Goal: Task Accomplishment & Management: Use online tool/utility

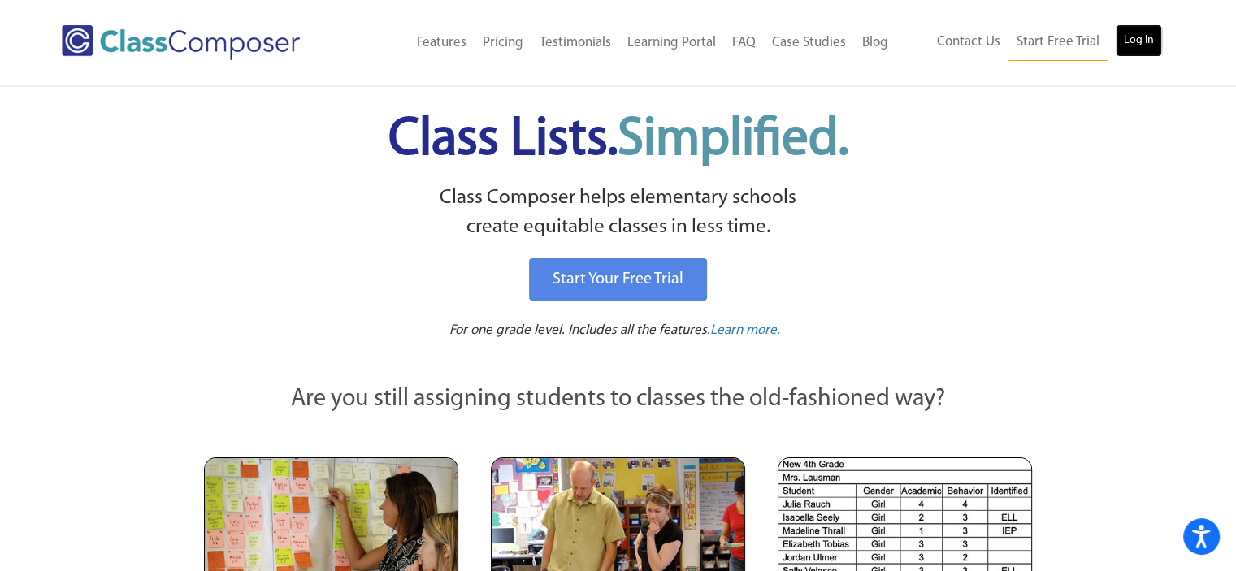
click at [1143, 41] on link "Log In" at bounding box center [1139, 40] width 46 height 33
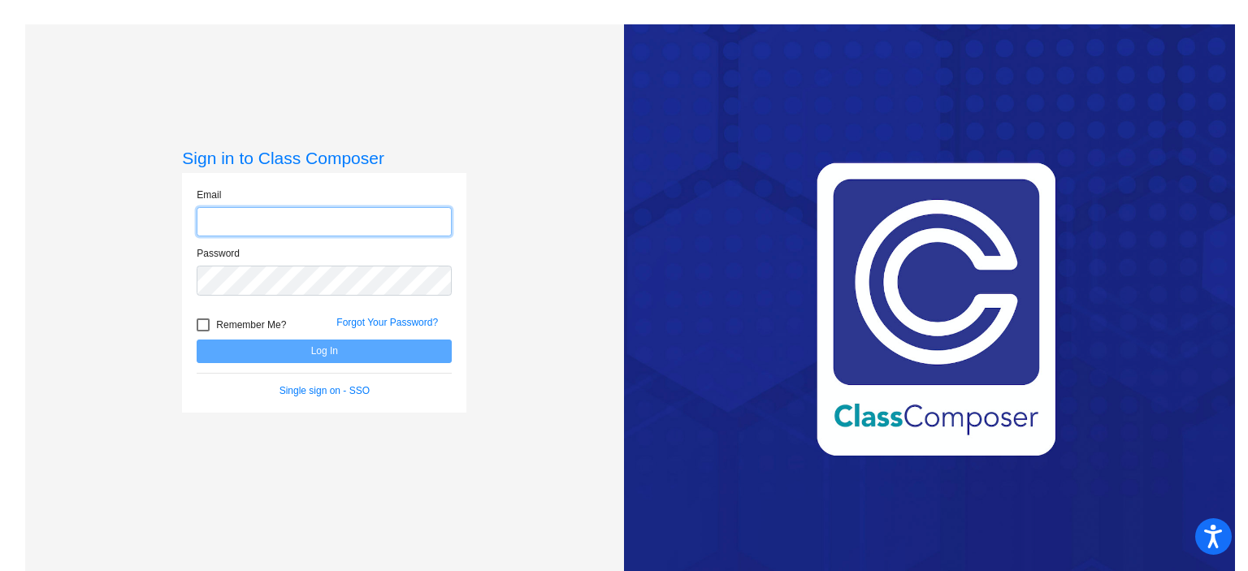
type input "[EMAIL_ADDRESS][DOMAIN_NAME]"
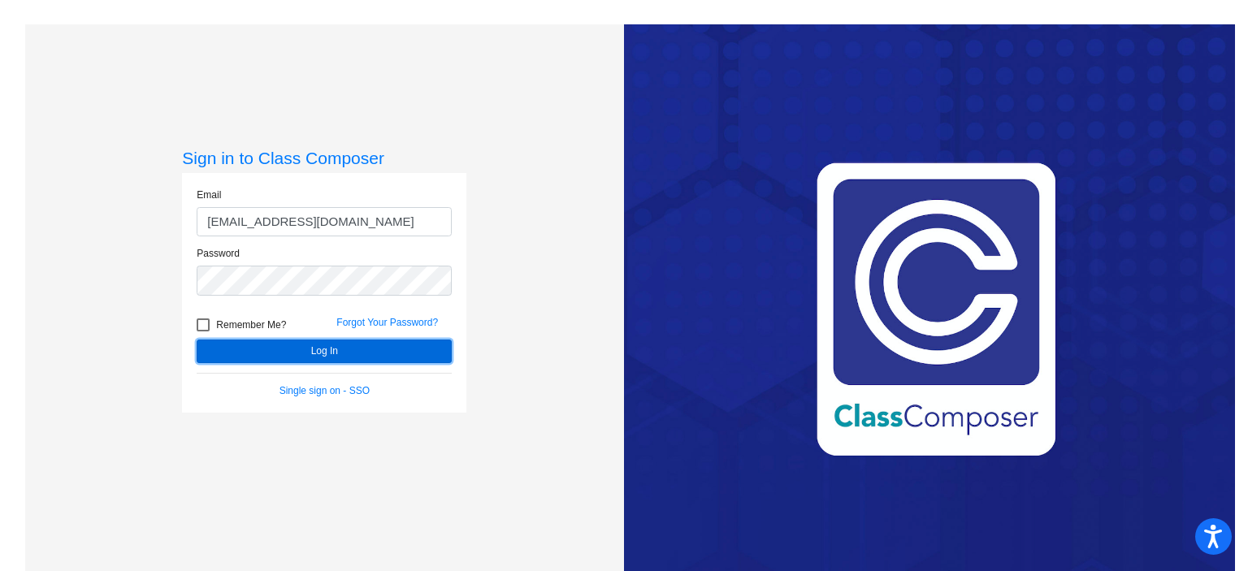
click at [276, 349] on button "Log In" at bounding box center [324, 352] width 255 height 24
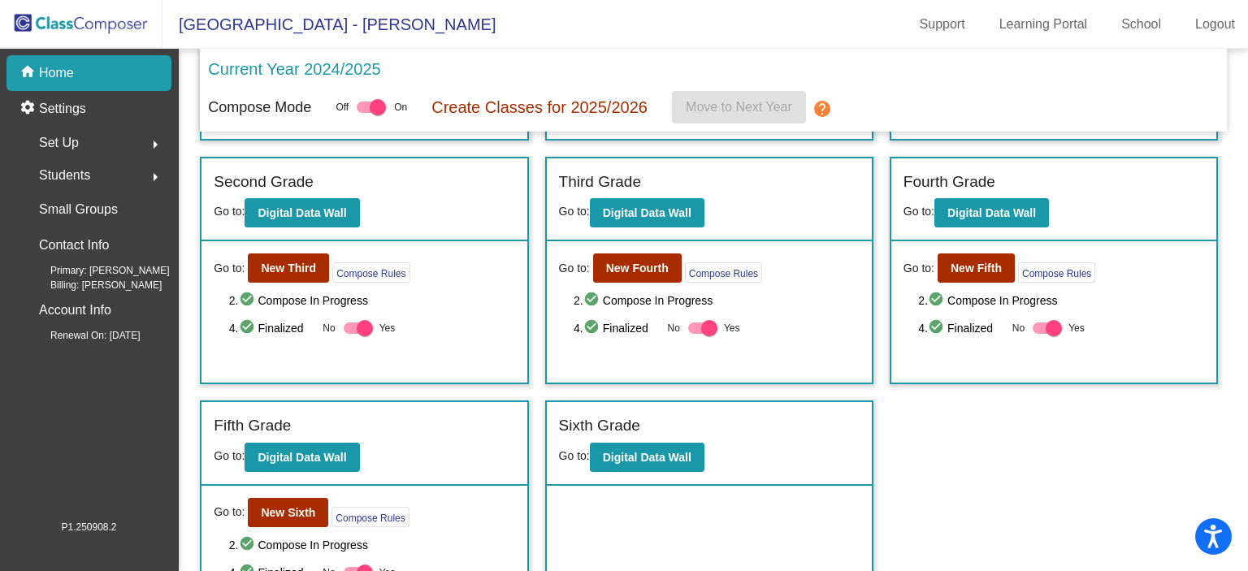
scroll to position [231, 0]
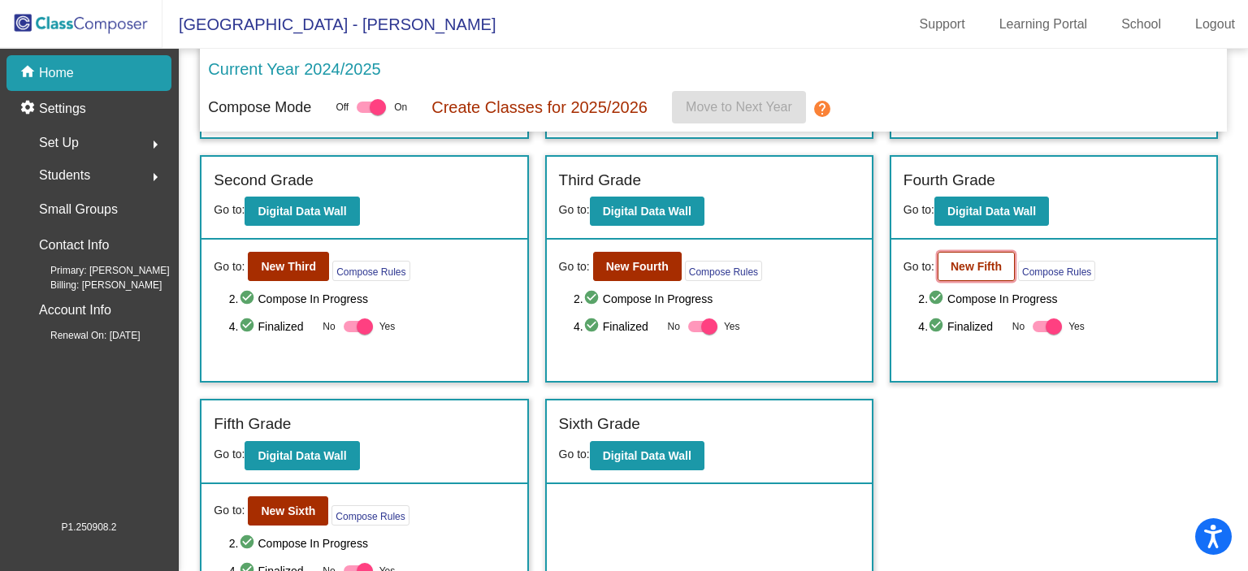
click at [966, 267] on b "New Fifth" at bounding box center [976, 266] width 51 height 13
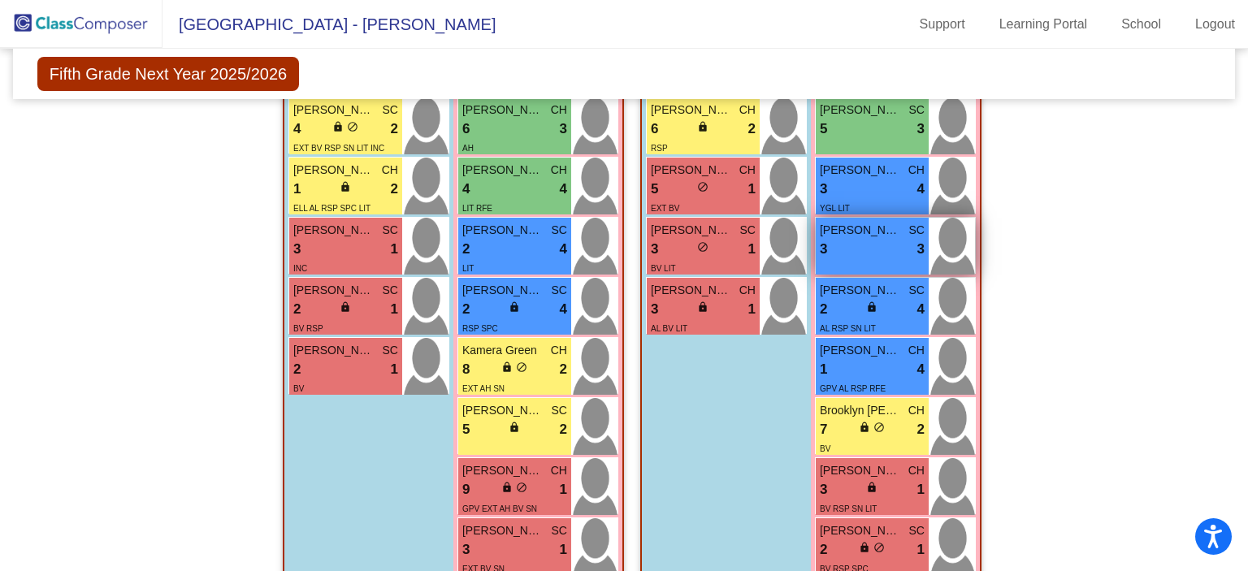
scroll to position [954, 0]
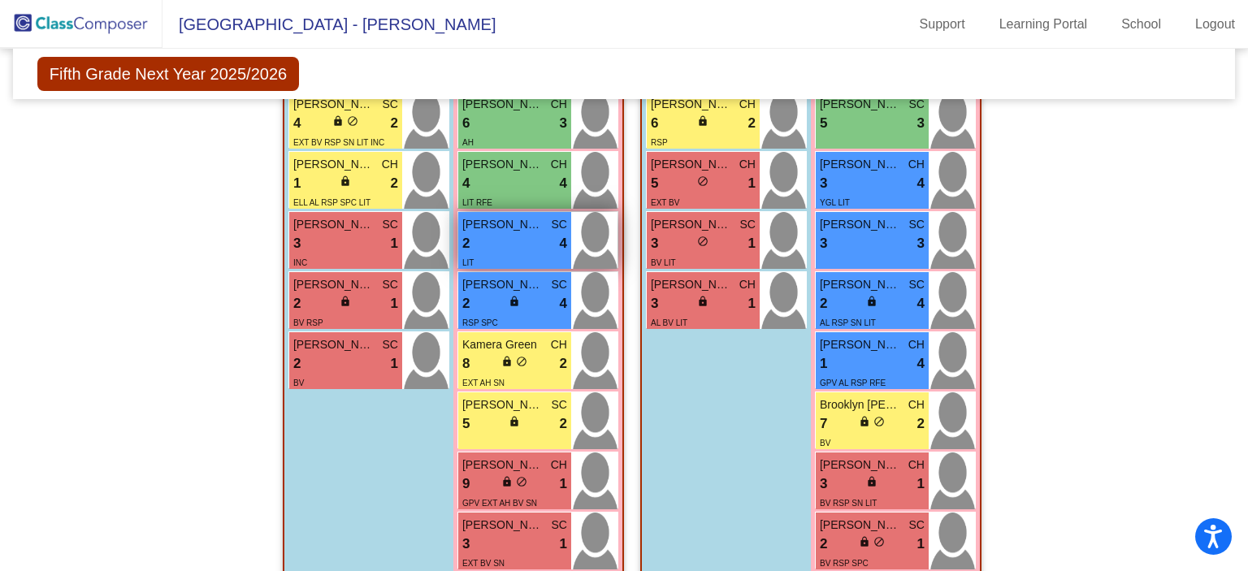
click at [518, 241] on div "2 lock do_not_disturb_alt 4" at bounding box center [514, 243] width 105 height 21
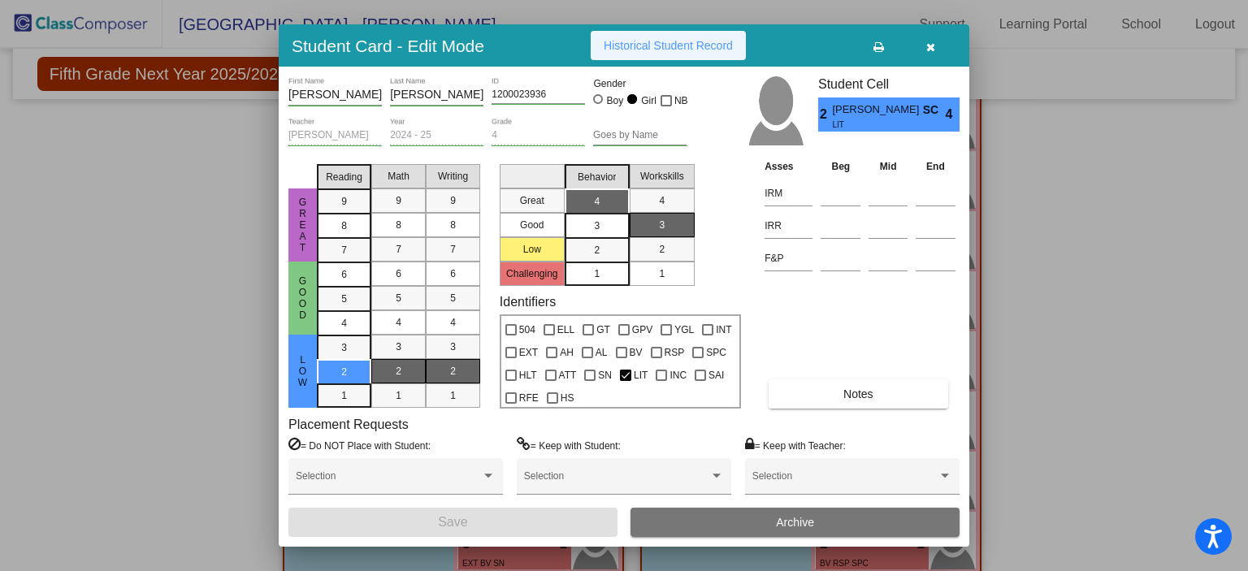
click at [666, 45] on span "Historical Student Record" at bounding box center [668, 45] width 129 height 13
click at [932, 43] on icon "button" at bounding box center [930, 46] width 9 height 11
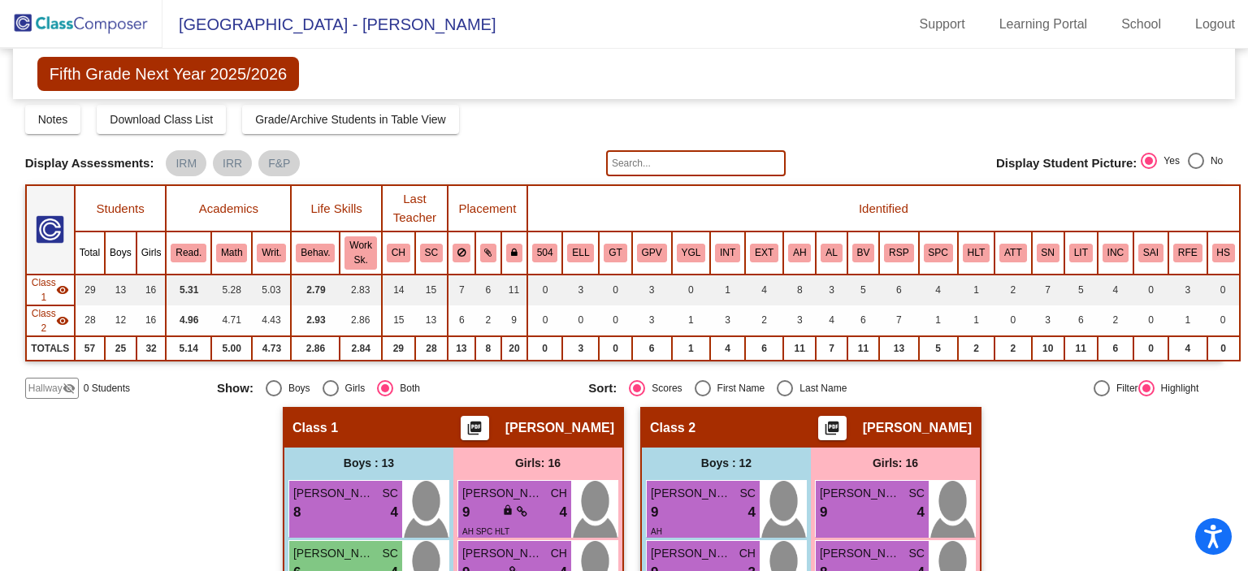
scroll to position [115, 0]
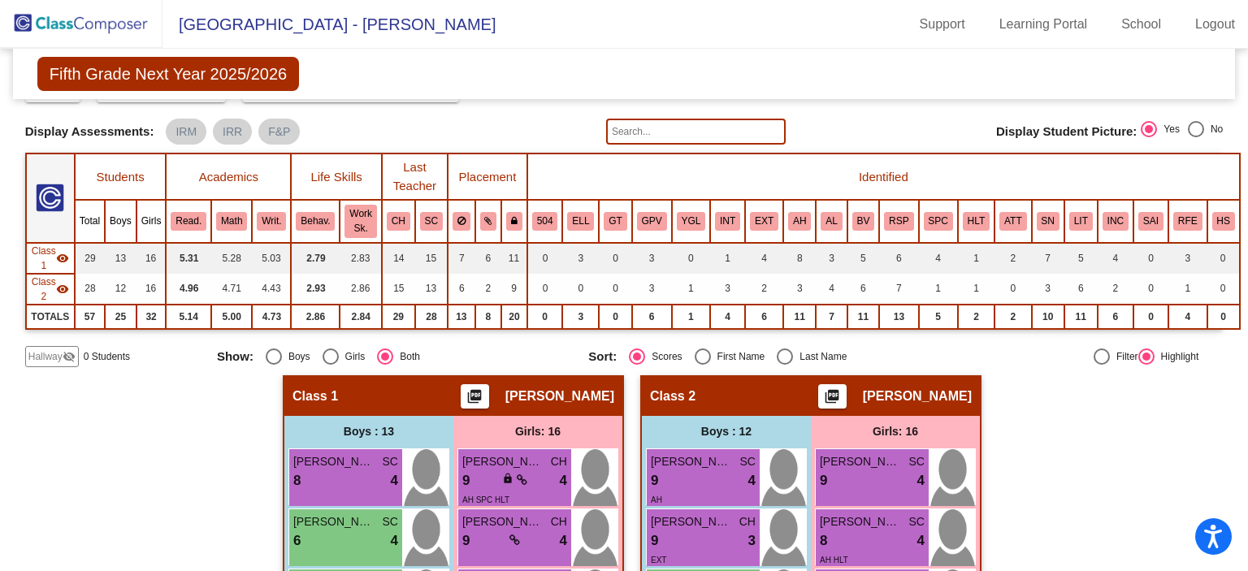
click at [117, 24] on img at bounding box center [81, 24] width 163 height 48
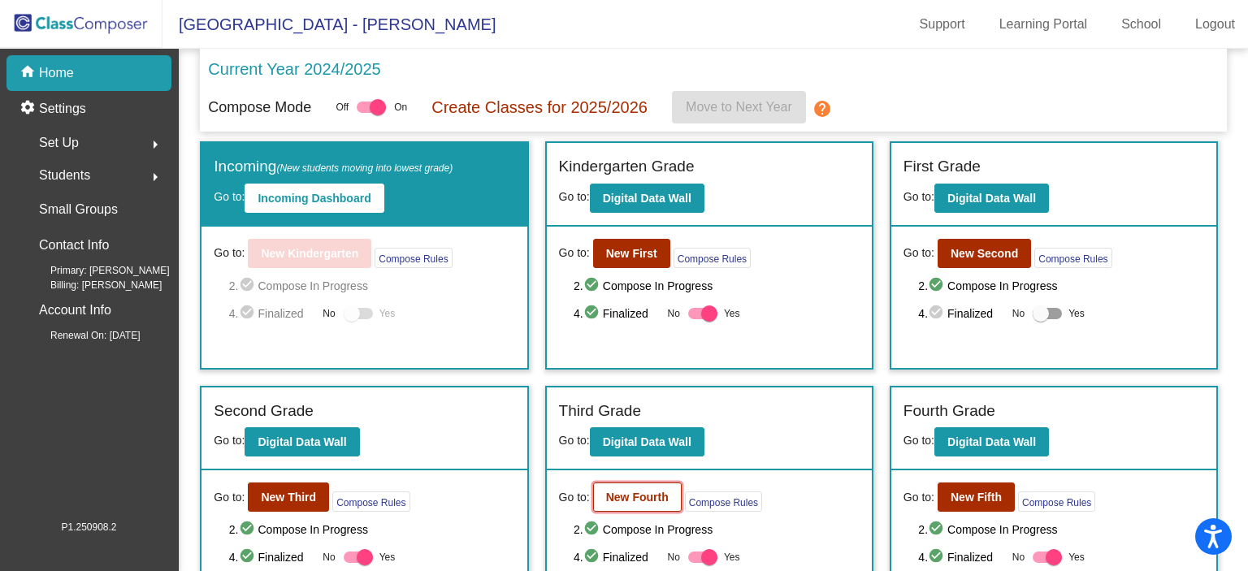
click at [644, 491] on b "New Fourth" at bounding box center [637, 497] width 63 height 13
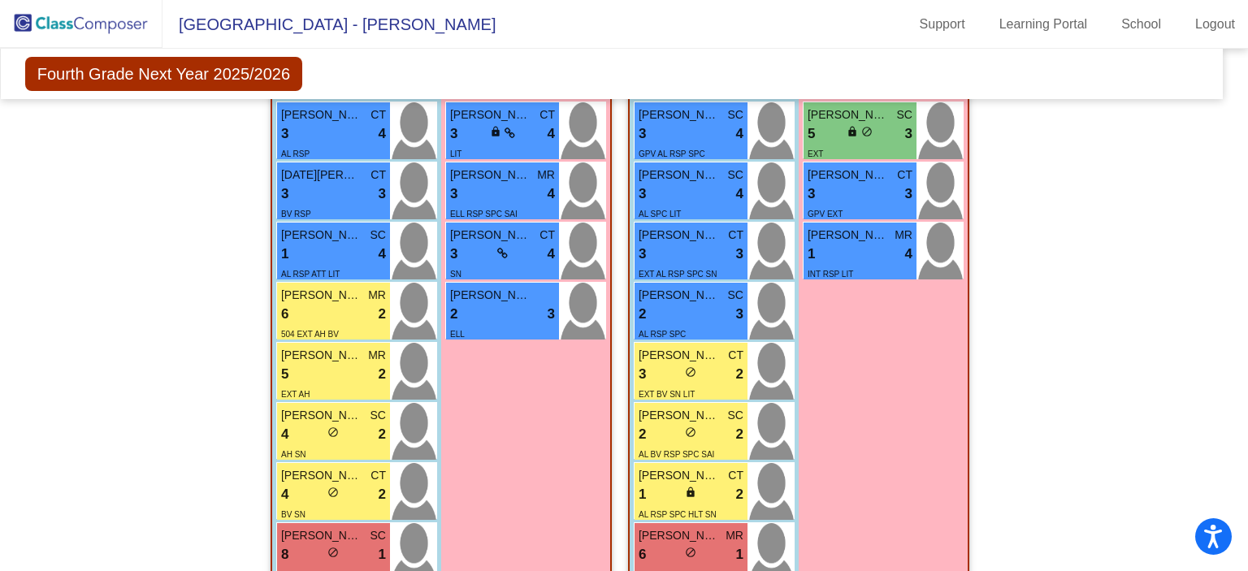
scroll to position [1147, 12]
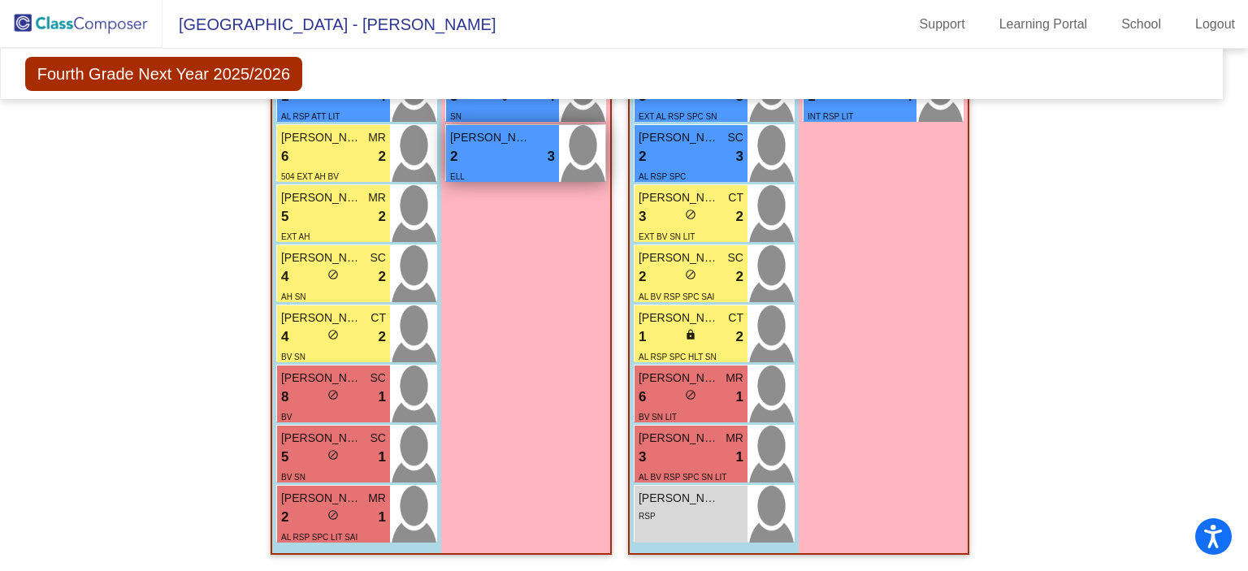
click at [486, 155] on div "2 lock do_not_disturb_alt 3" at bounding box center [502, 156] width 105 height 21
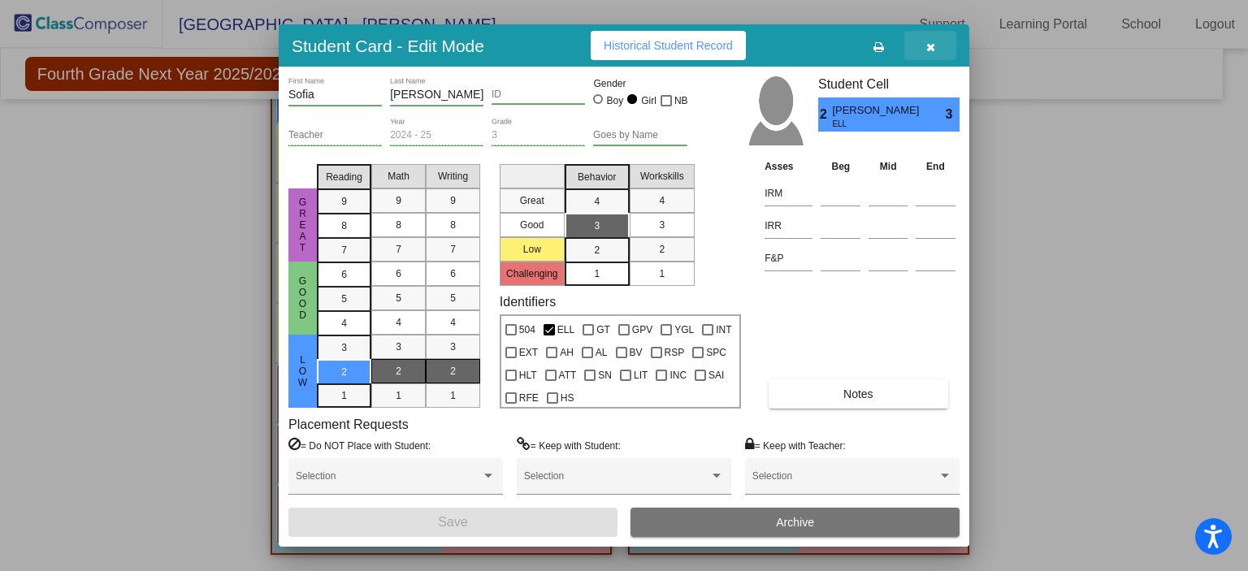
click at [925, 48] on button "button" at bounding box center [930, 45] width 52 height 29
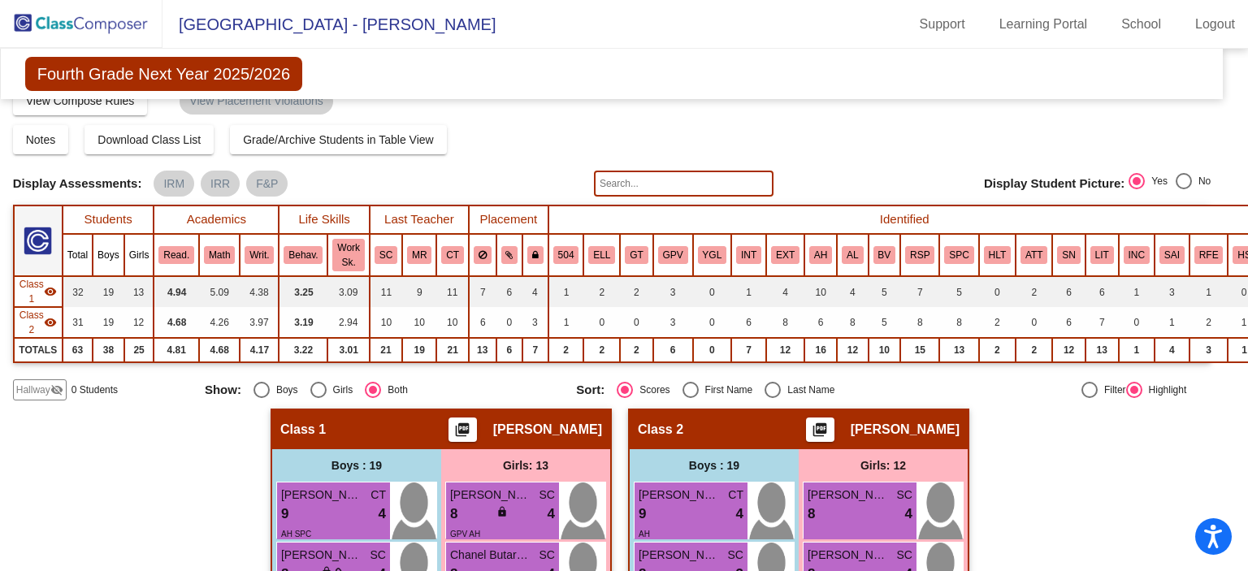
scroll to position [0, 12]
